Goal: Information Seeking & Learning: Find specific fact

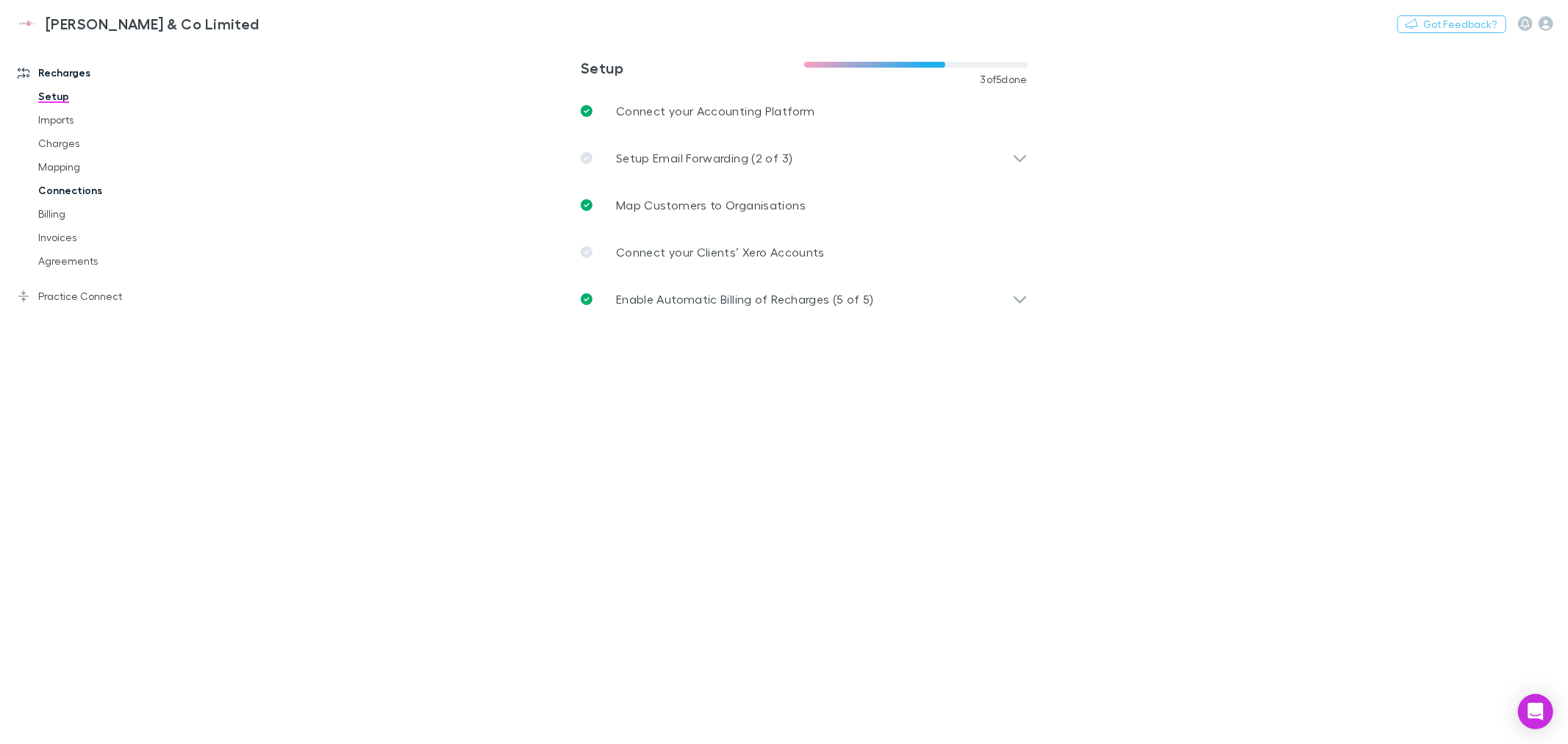
drag, startPoint x: 62, startPoint y: 141, endPoint x: 61, endPoint y: 190, distance: 49.0
click at [62, 140] on link "Charges" at bounding box center [113, 143] width 179 height 23
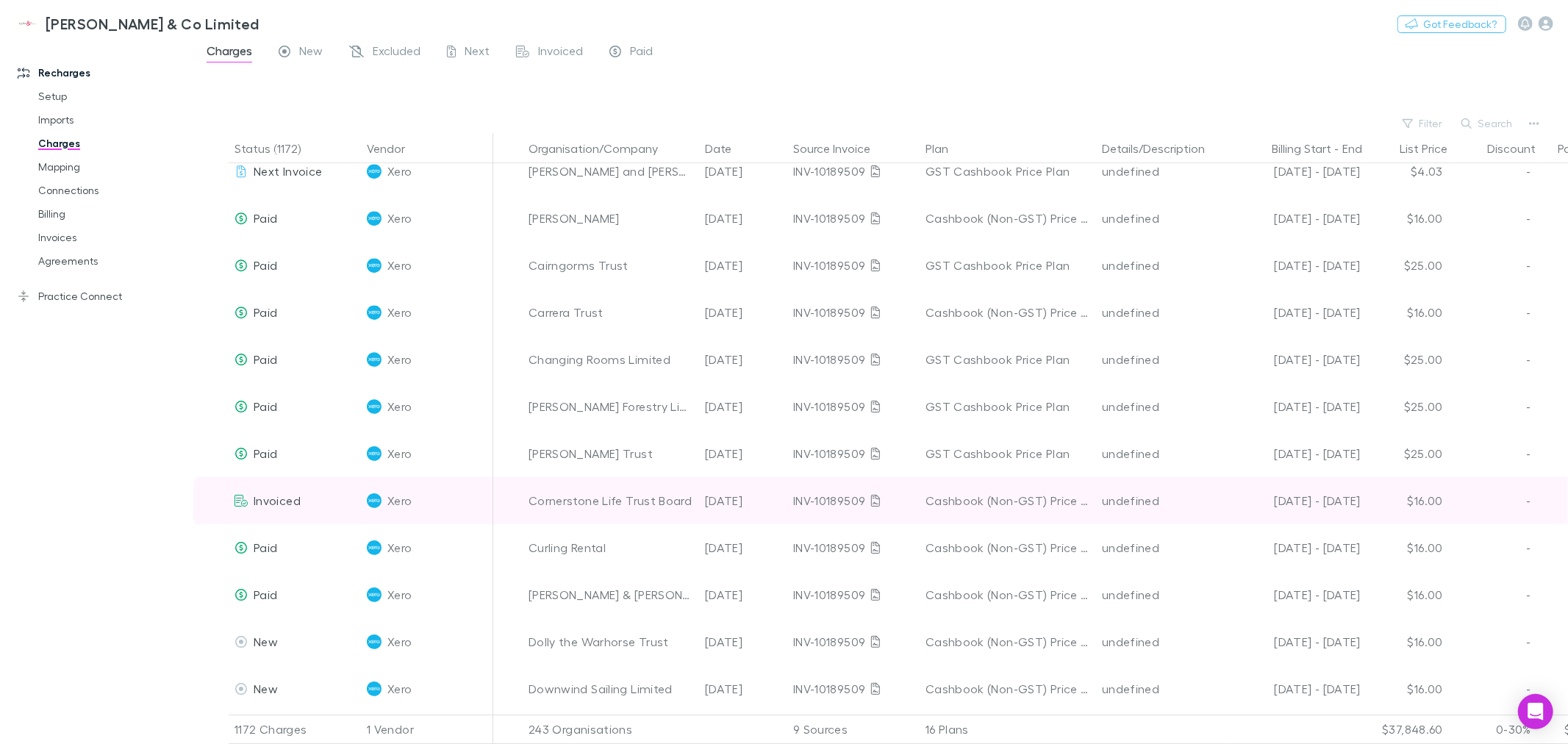
scroll to position [4267, 0]
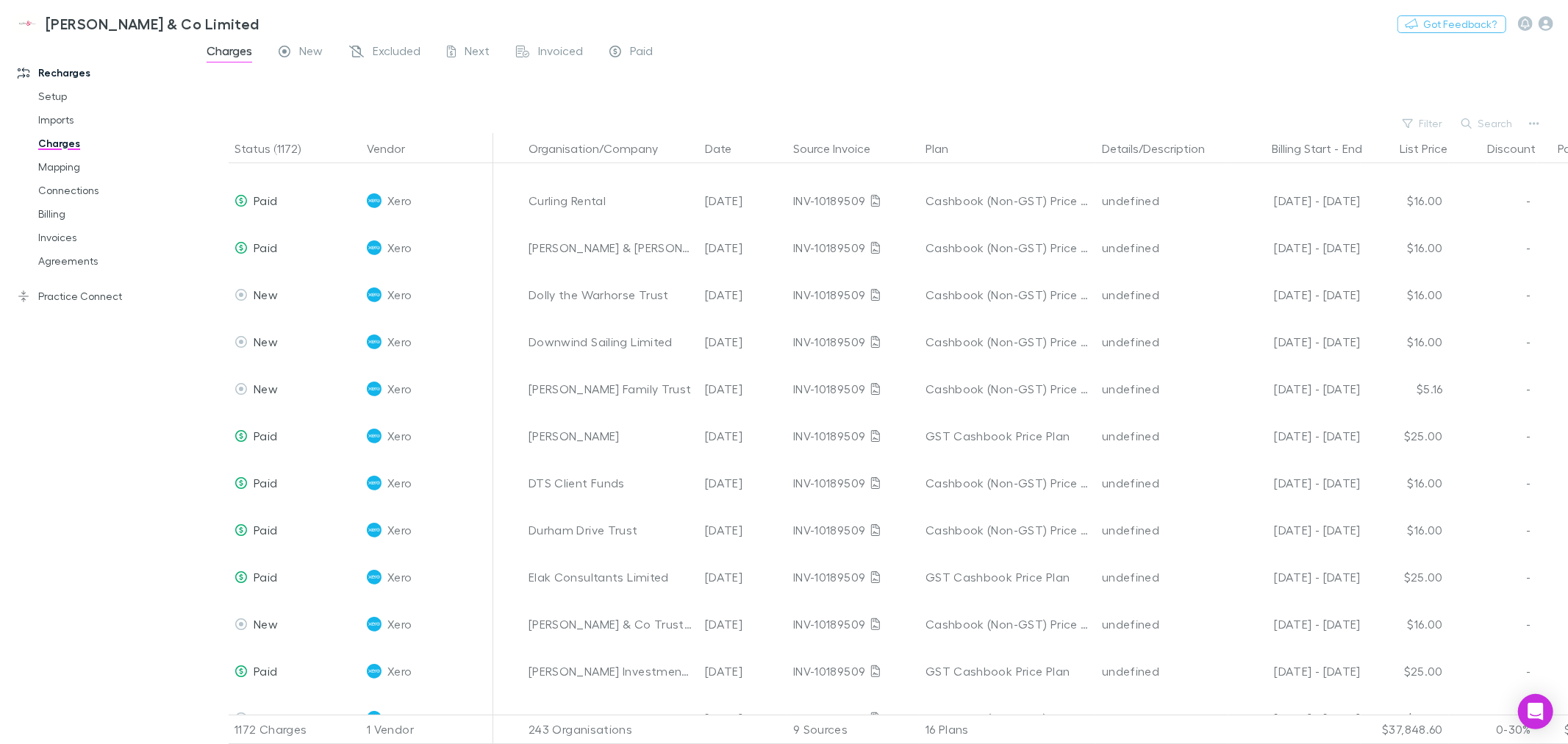
click at [52, 142] on link "Charges" at bounding box center [113, 143] width 179 height 23
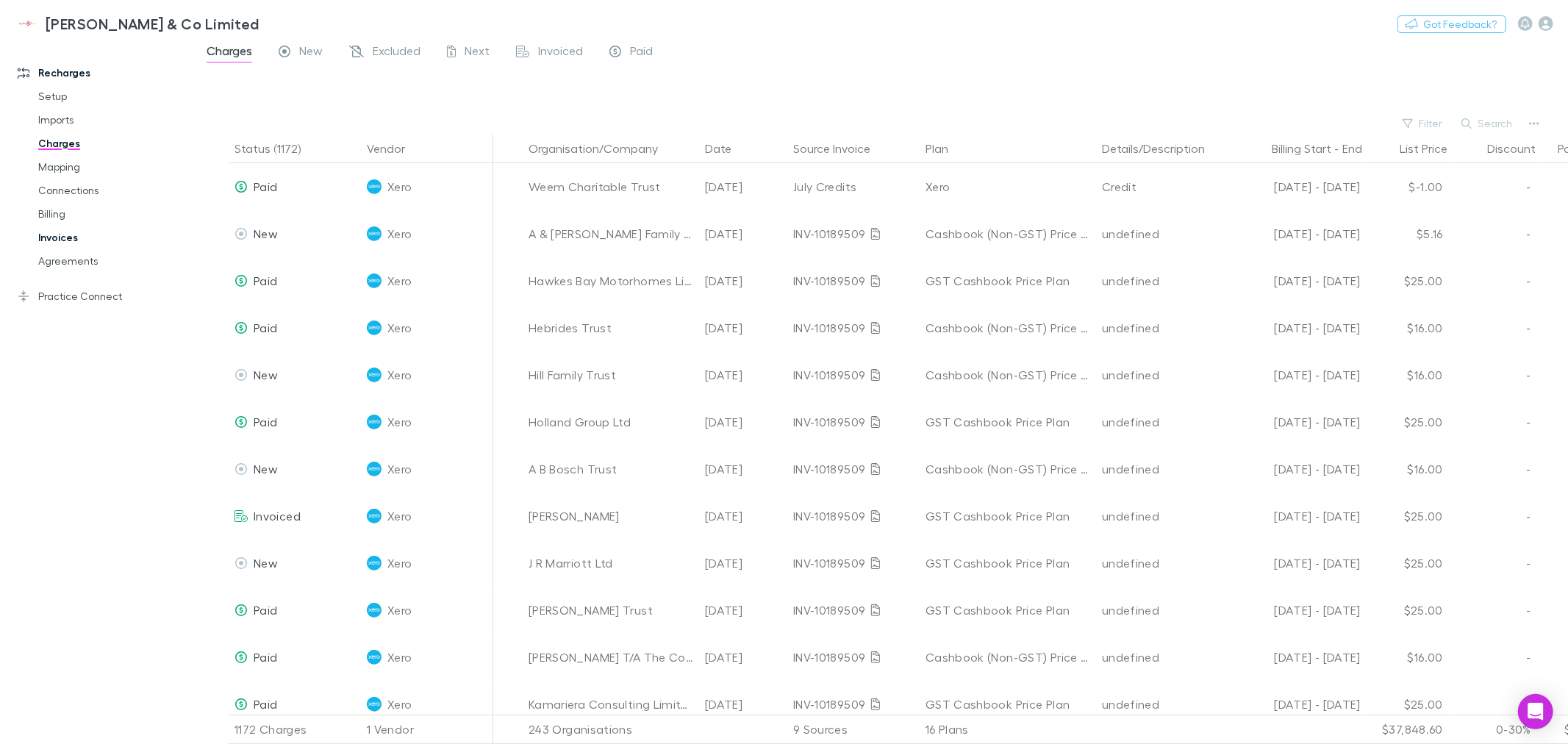
click at [70, 244] on link "Invoices" at bounding box center [113, 237] width 179 height 23
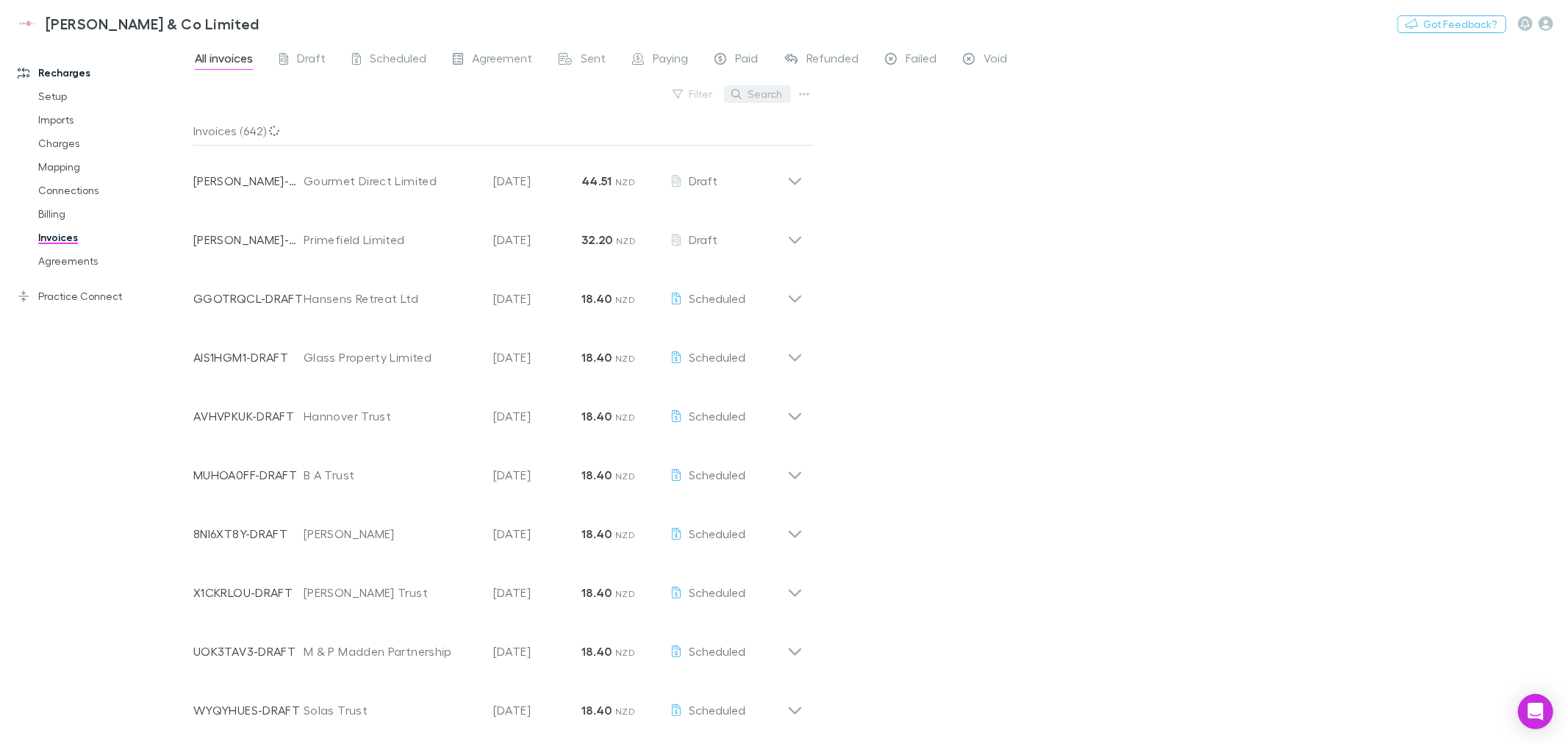
click at [767, 92] on button "Search" at bounding box center [757, 94] width 67 height 18
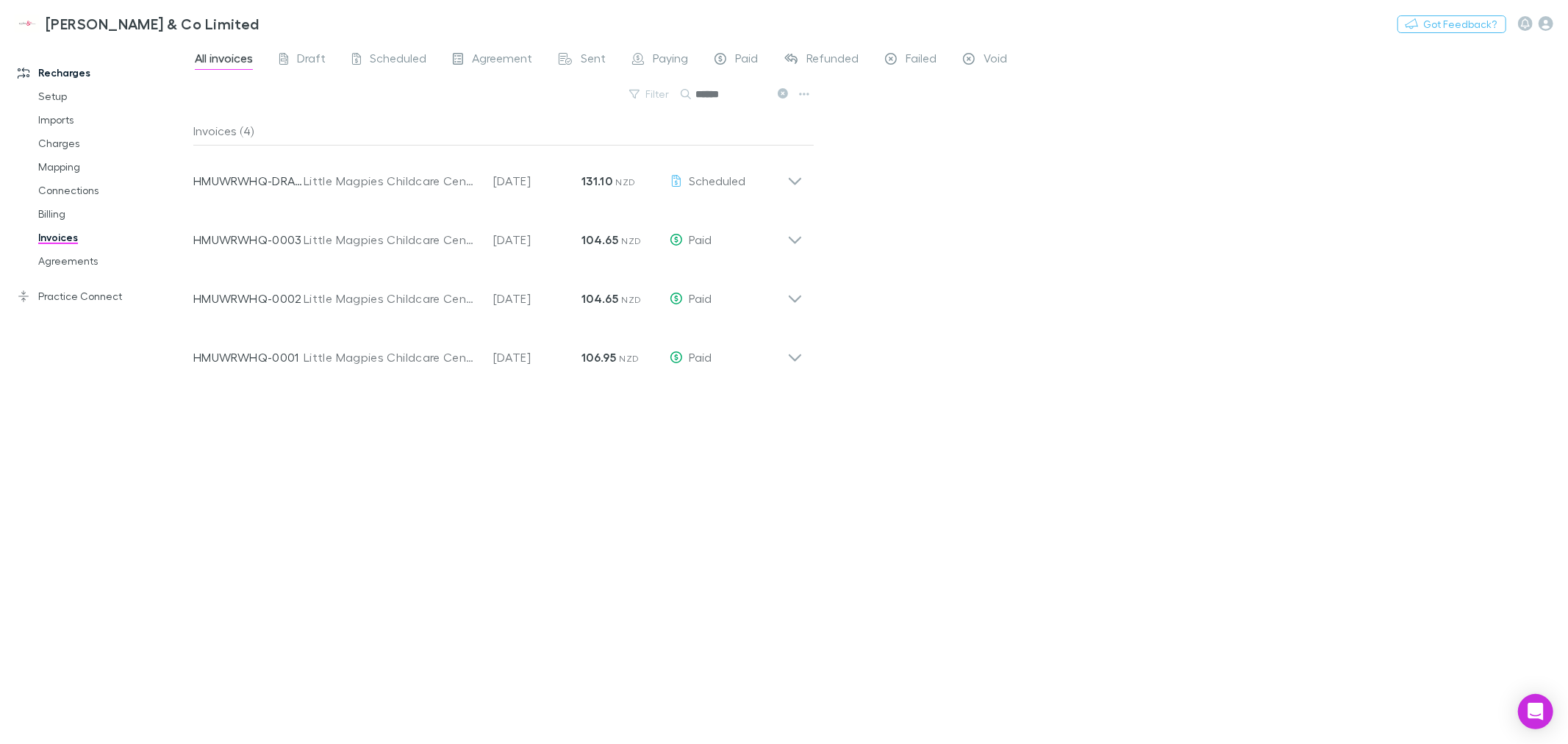
click at [781, 89] on icon at bounding box center [782, 93] width 10 height 10
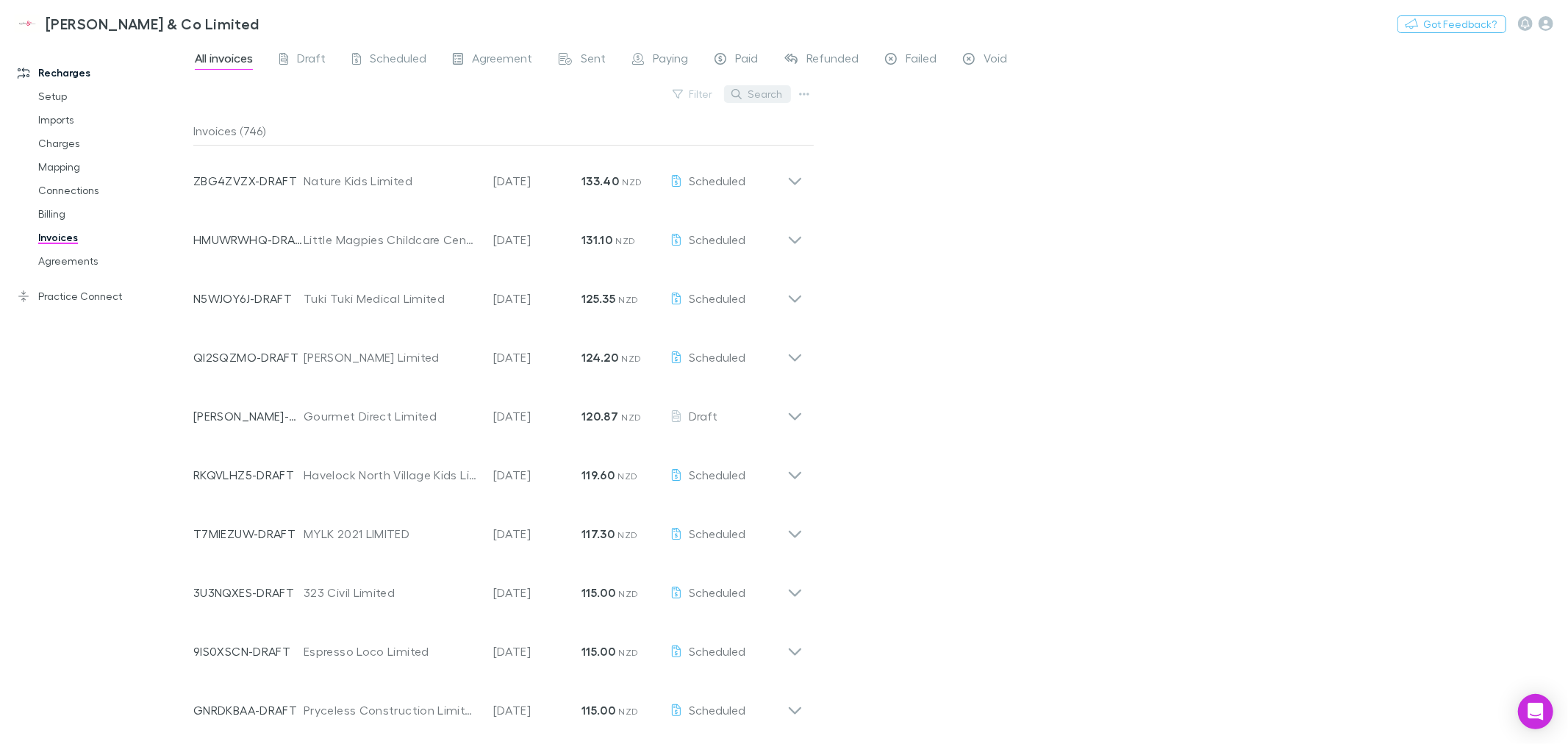
click at [765, 97] on button "Search" at bounding box center [757, 94] width 67 height 18
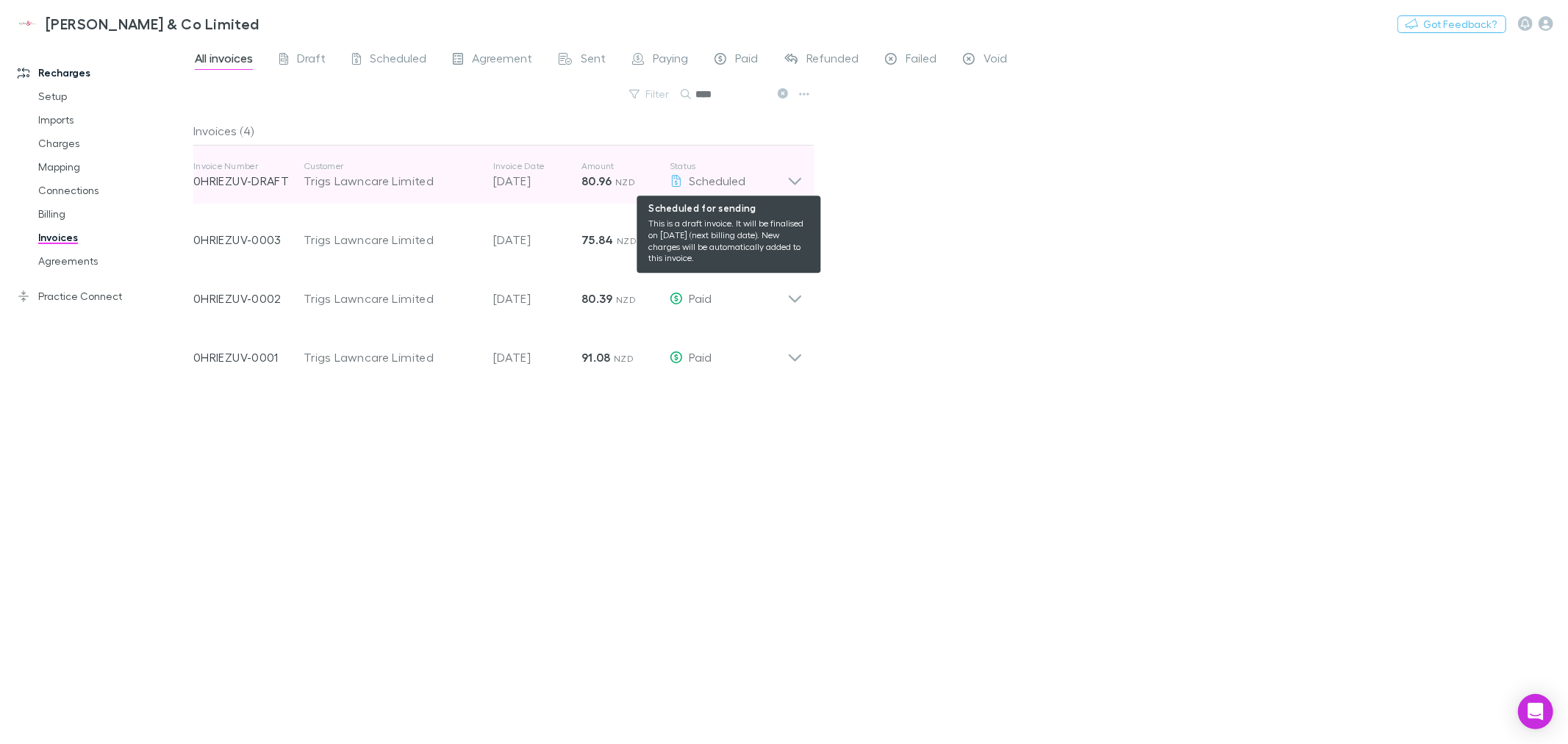
type input "****"
click at [784, 179] on div "Scheduled" at bounding box center [728, 181] width 117 height 18
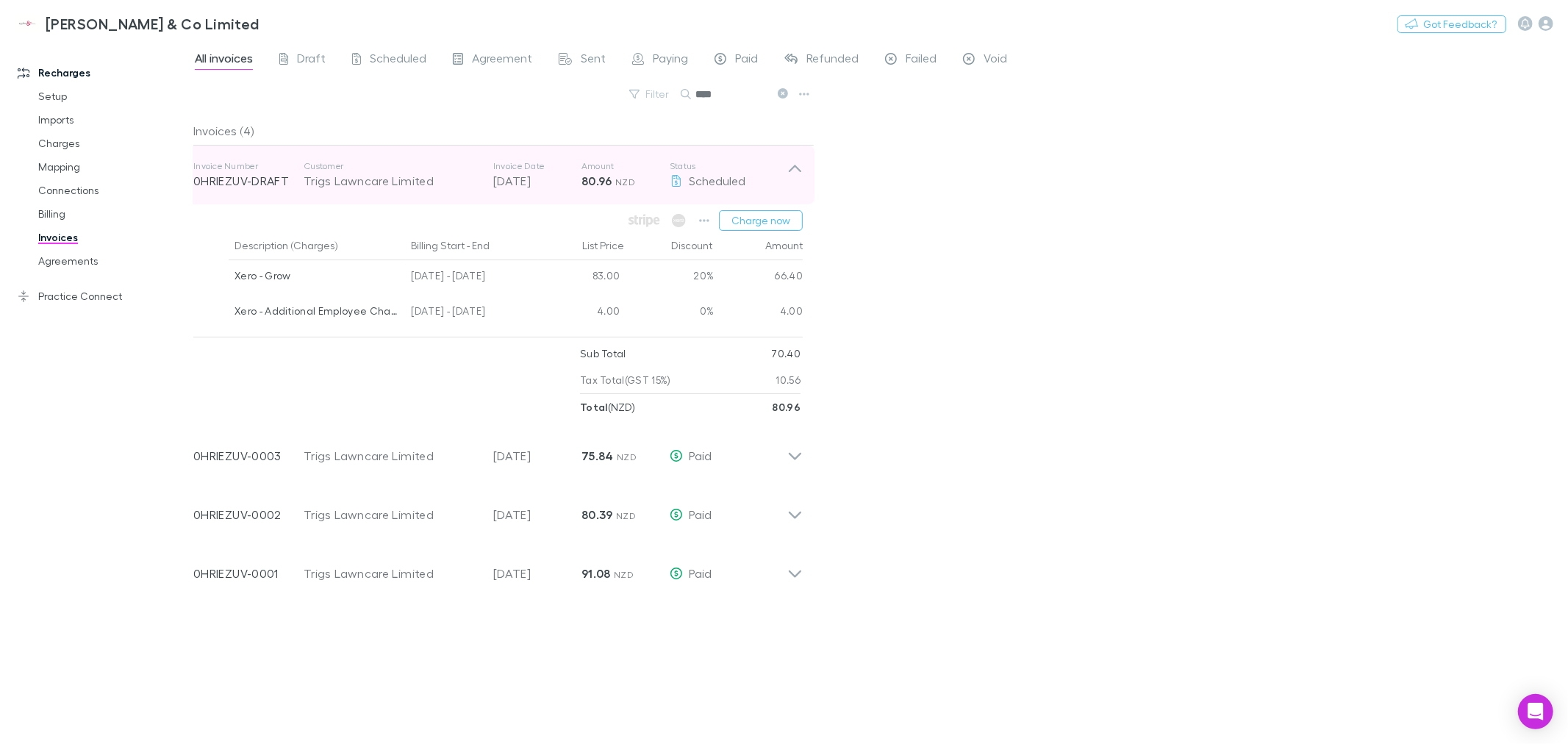
click at [798, 168] on icon at bounding box center [795, 168] width 13 height 7
